Goal: Task Accomplishment & Management: Manage account settings

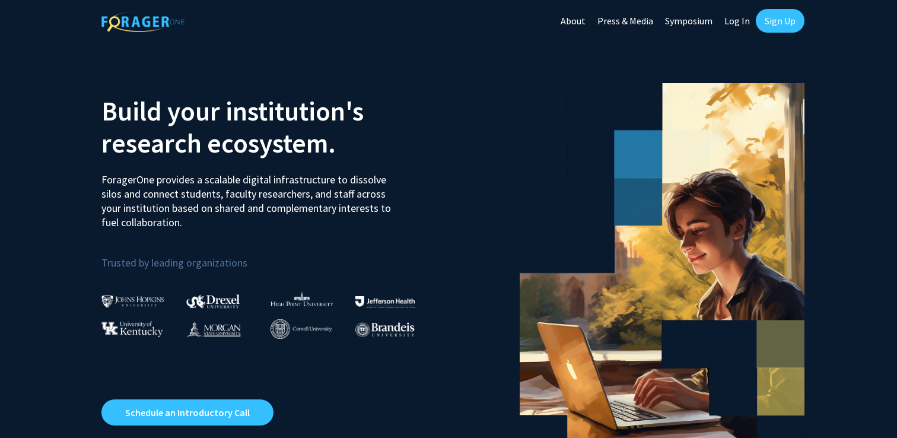
click at [734, 17] on link "Log In" at bounding box center [736, 21] width 37 height 42
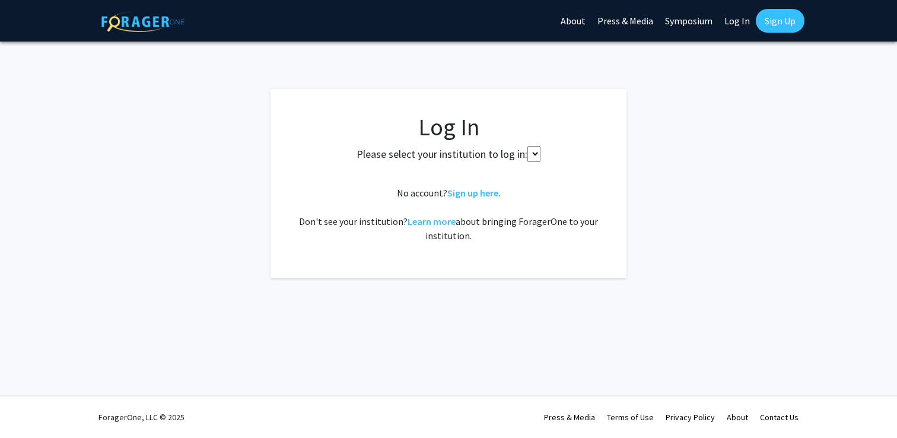
select select
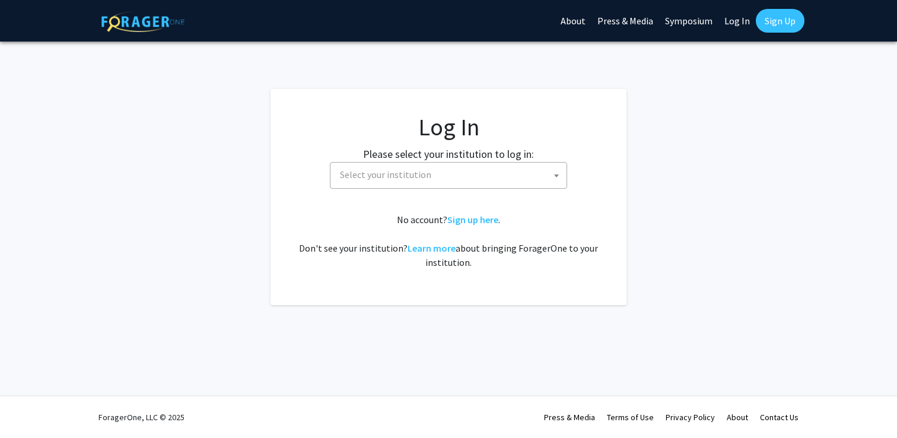
click at [428, 178] on span "Select your institution" at bounding box center [450, 174] width 231 height 24
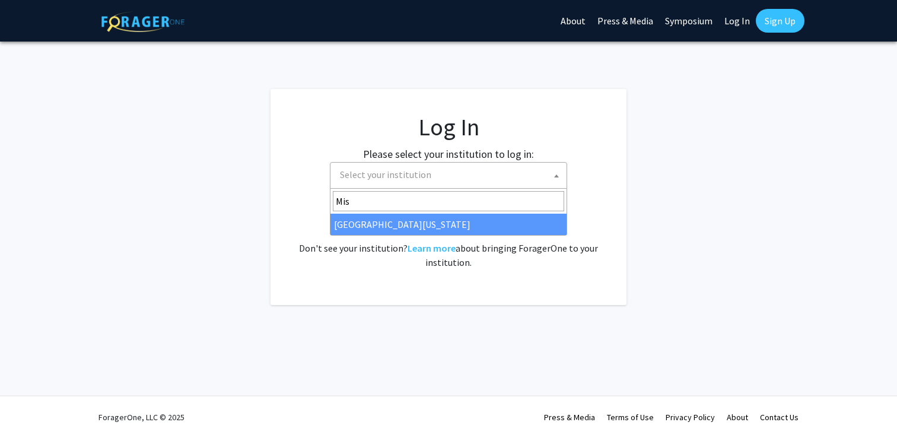
type input "Miss"
select select "33"
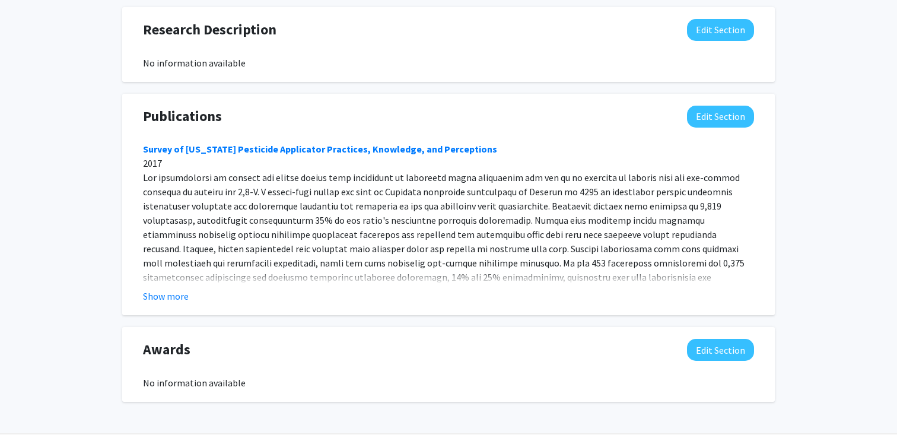
scroll to position [823, 0]
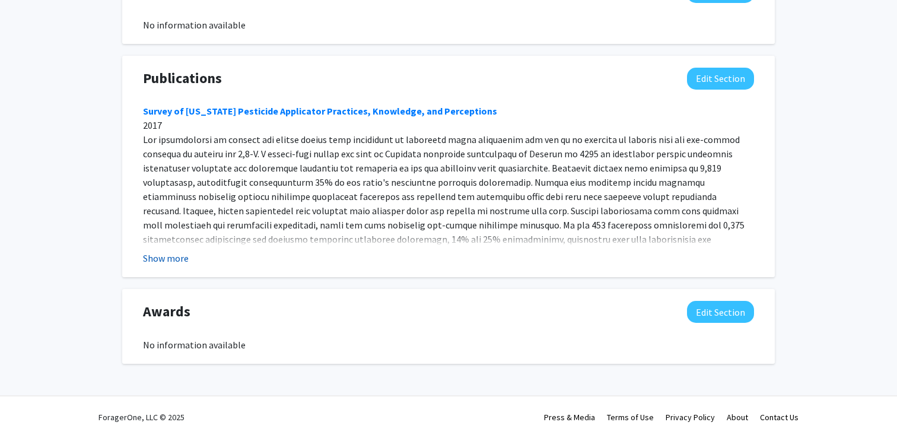
click at [177, 254] on button "Show more" at bounding box center [166, 258] width 46 height 14
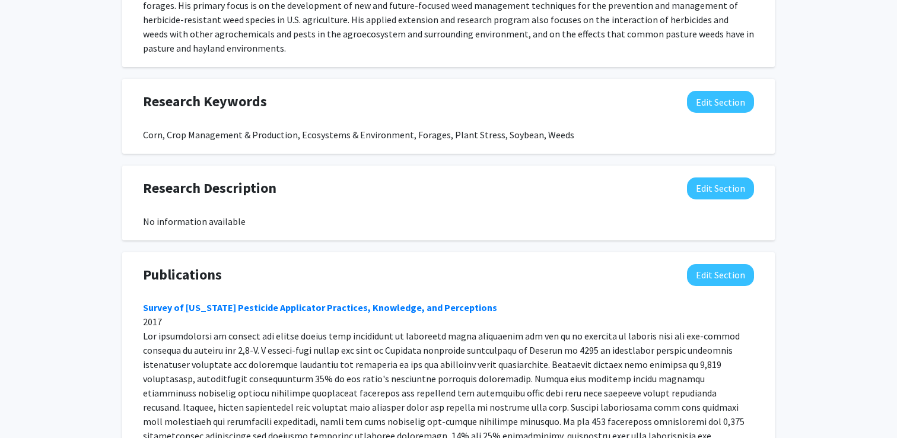
scroll to position [630, 0]
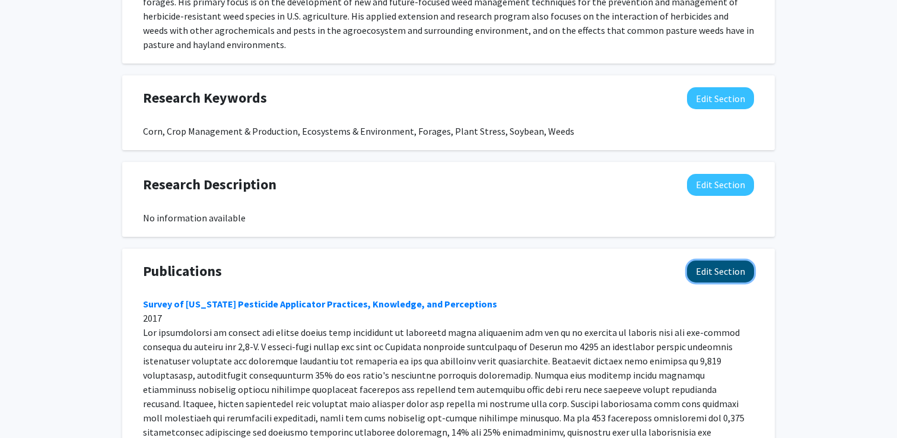
click at [706, 270] on button "Edit Section" at bounding box center [720, 271] width 67 height 22
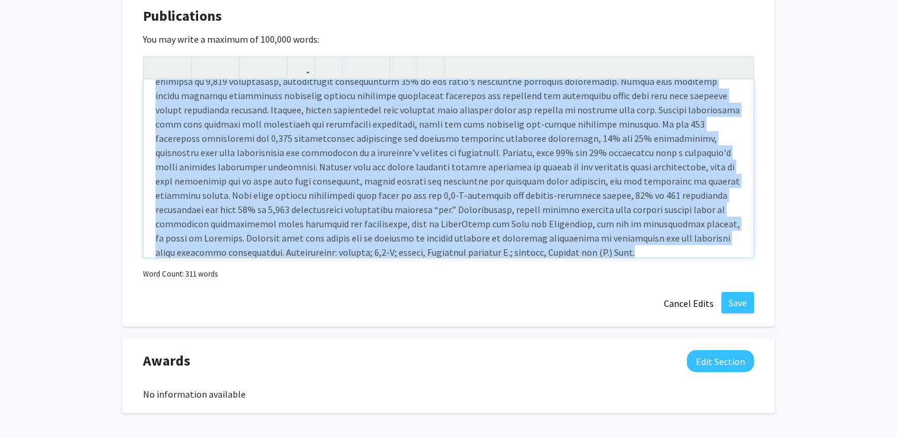
scroll to position [102, 0]
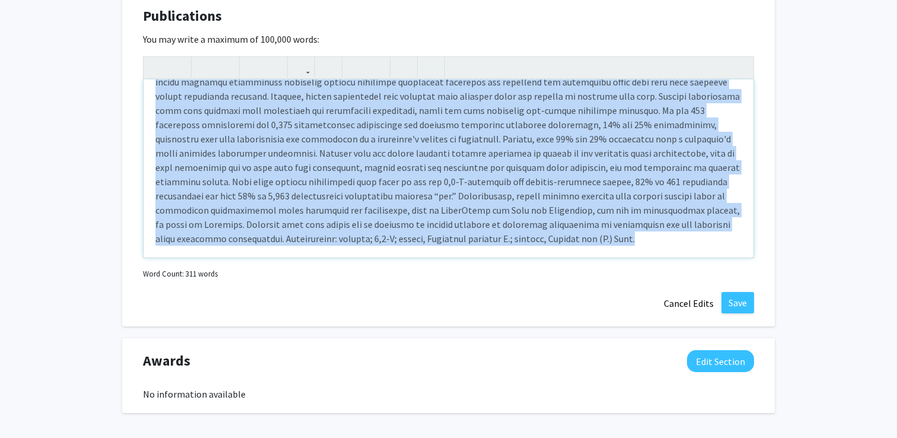
drag, startPoint x: 154, startPoint y: 94, endPoint x: 401, endPoint y: 260, distance: 297.4
click at [401, 260] on div "Survey of Missouri Pesticide Applicator Practices, Knowledge, and Perceptions 2…" at bounding box center [448, 169] width 611 height 226
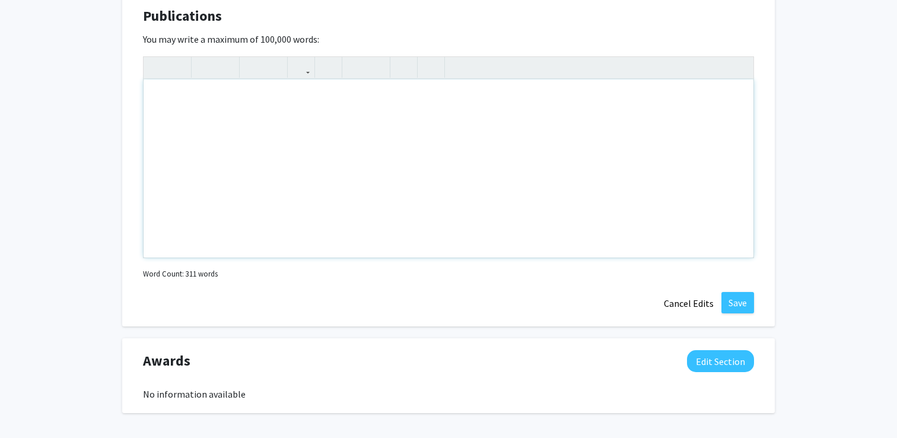
scroll to position [0, 0]
click at [732, 299] on button "Save" at bounding box center [737, 302] width 33 height 21
